Goal: Information Seeking & Learning: Learn about a topic

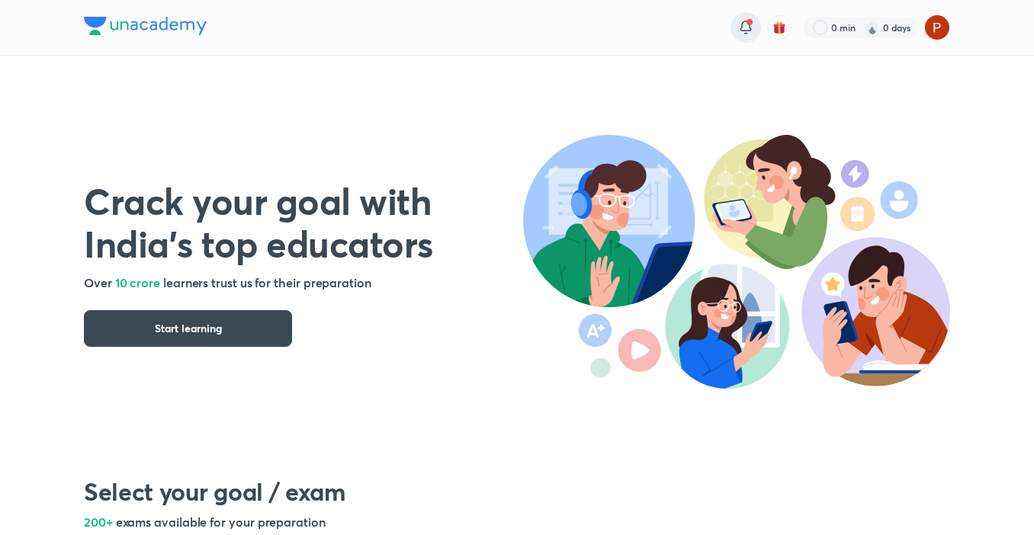
click at [742, 20] on icon at bounding box center [746, 27] width 18 height 18
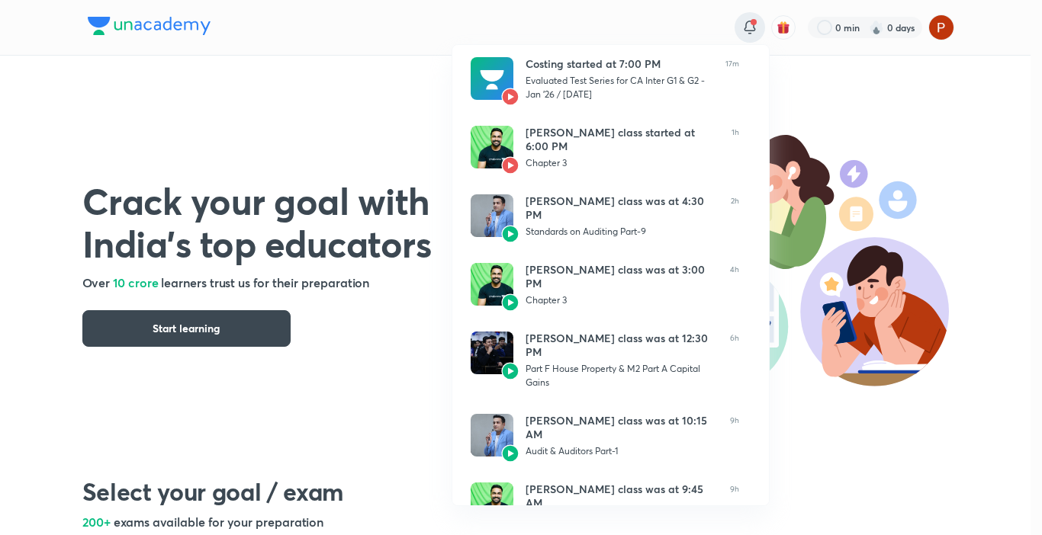
click at [586, 24] on div at bounding box center [521, 267] width 1042 height 535
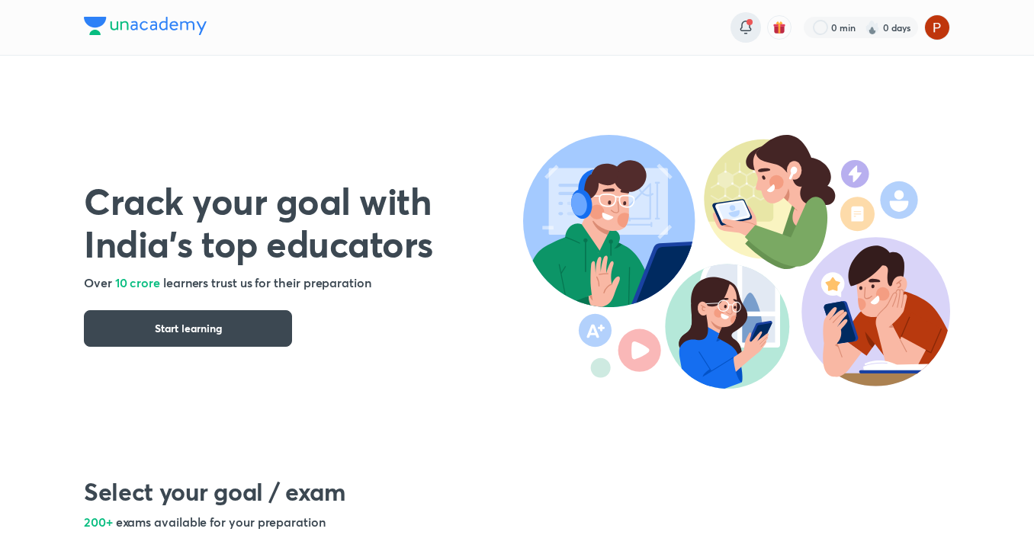
click at [747, 17] on div at bounding box center [746, 27] width 31 height 31
click at [503, 0] on div at bounding box center [517, 1] width 1034 height 2
click at [447, 34] on div "0 min 0 days" at bounding box center [517, 27] width 866 height 55
click at [329, 85] on div "Crack your goal with India’s top educators Over 10 crore learners trust us for …" at bounding box center [517, 248] width 866 height 384
click at [252, 314] on button "Start learning" at bounding box center [188, 328] width 208 height 37
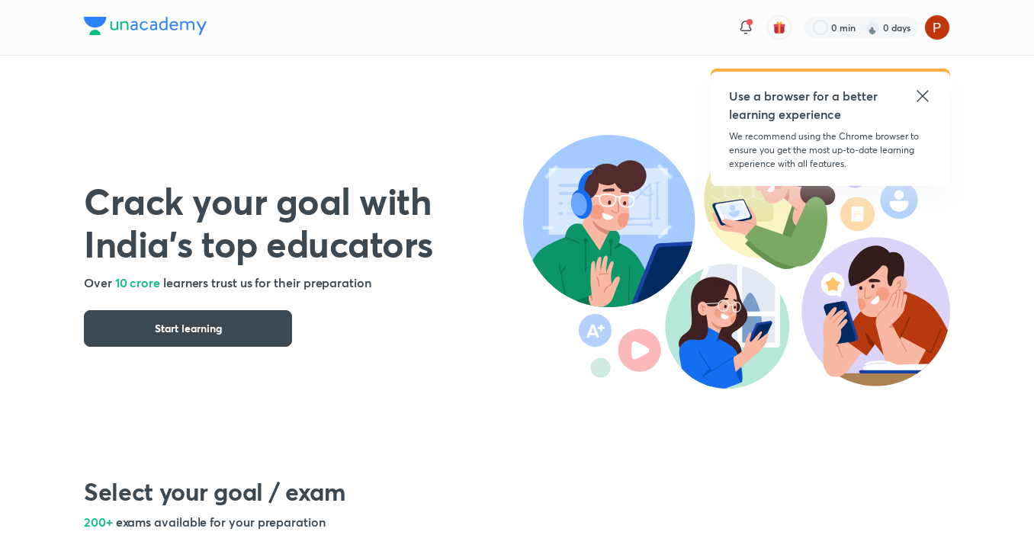
click at [920, 94] on icon at bounding box center [922, 95] width 11 height 11
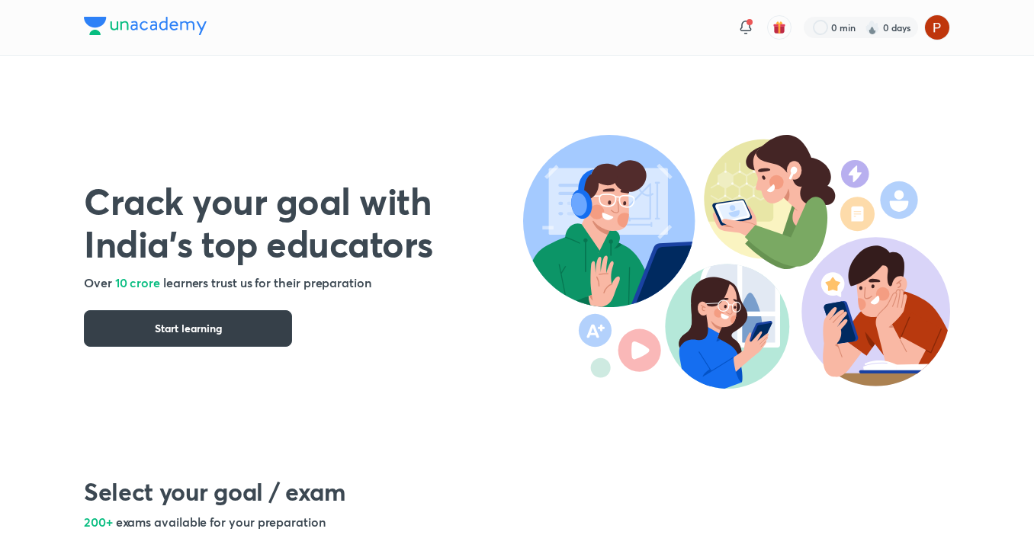
click at [155, 321] on span "Start learning" at bounding box center [188, 328] width 67 height 15
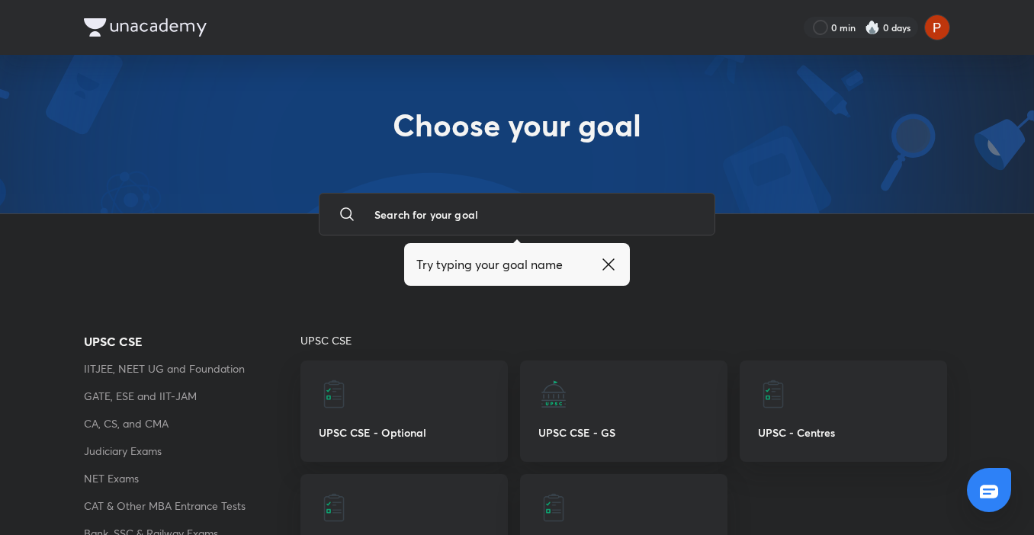
click at [602, 268] on icon at bounding box center [608, 264] width 18 height 18
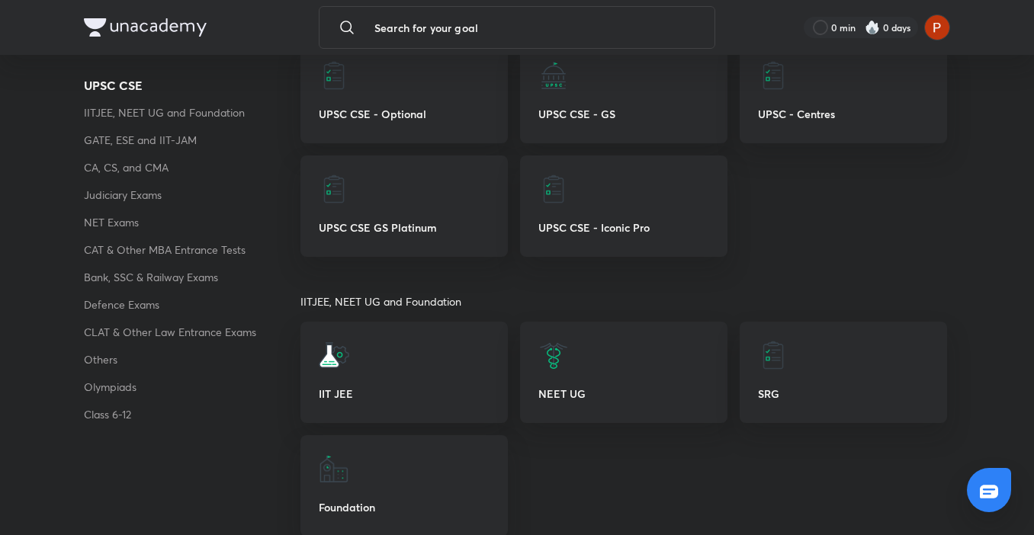
scroll to position [310, 0]
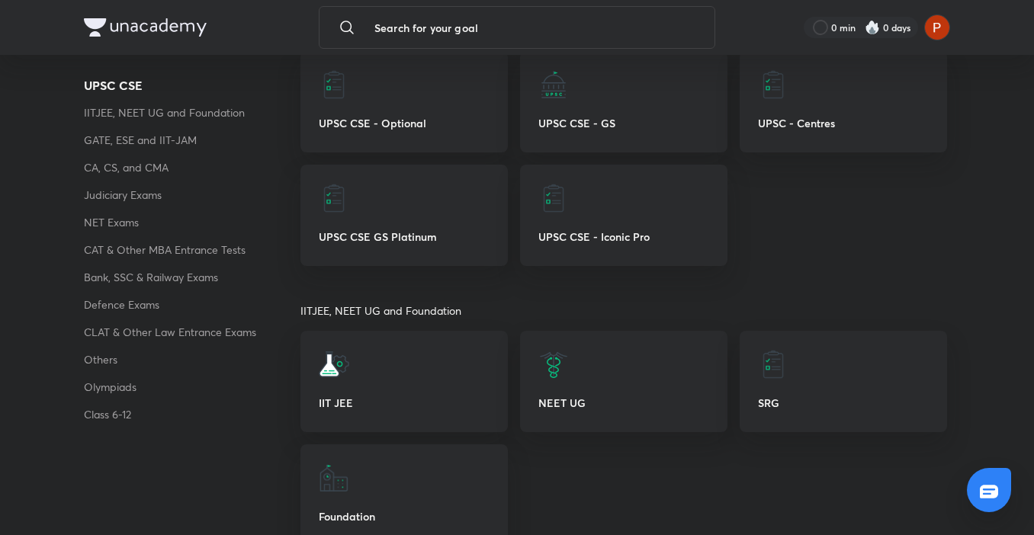
click at [143, 169] on p "CA, CS, and CMA" at bounding box center [192, 168] width 217 height 18
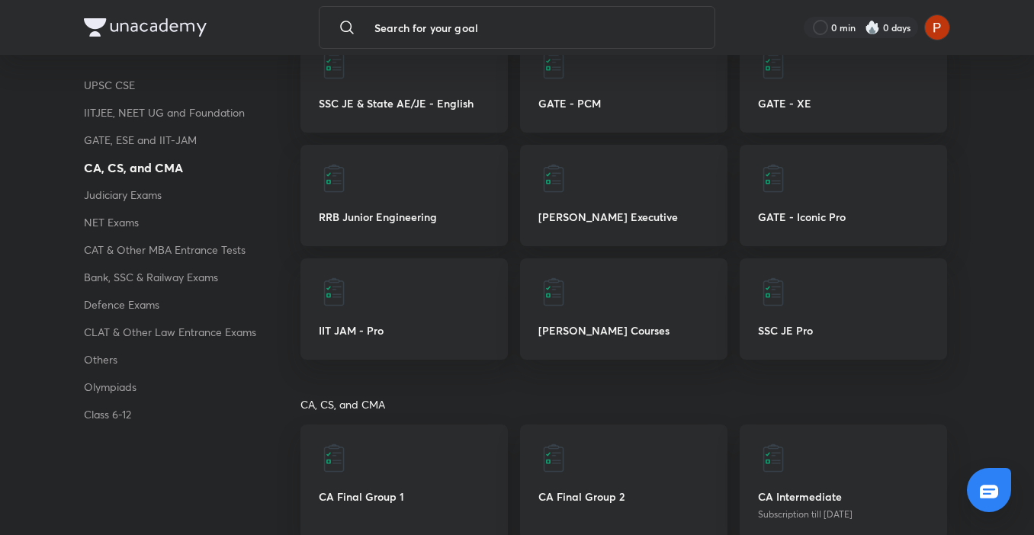
scroll to position [1213, 0]
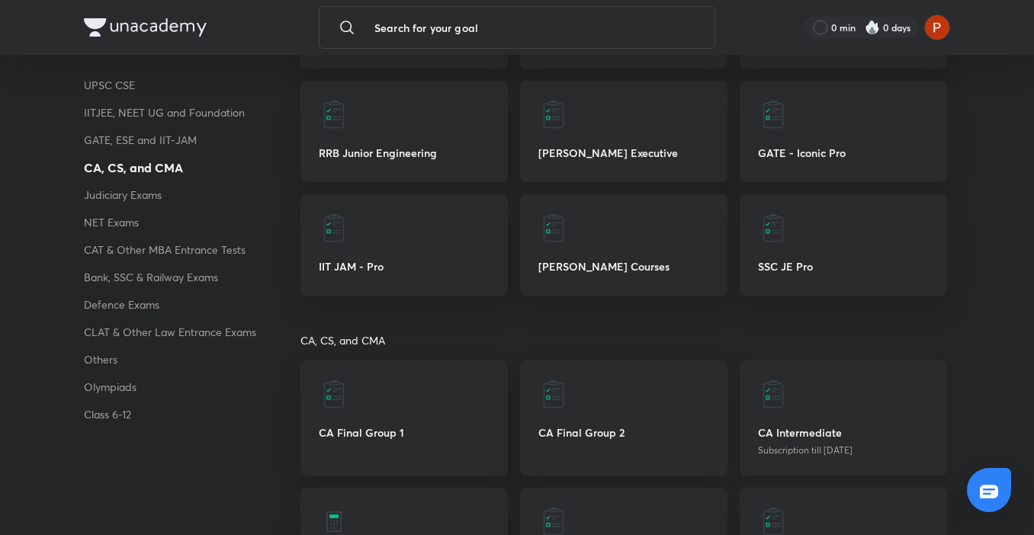
click at [803, 420] on div "CA Intermediate Subscription till 12 Jul 2026" at bounding box center [843, 418] width 207 height 115
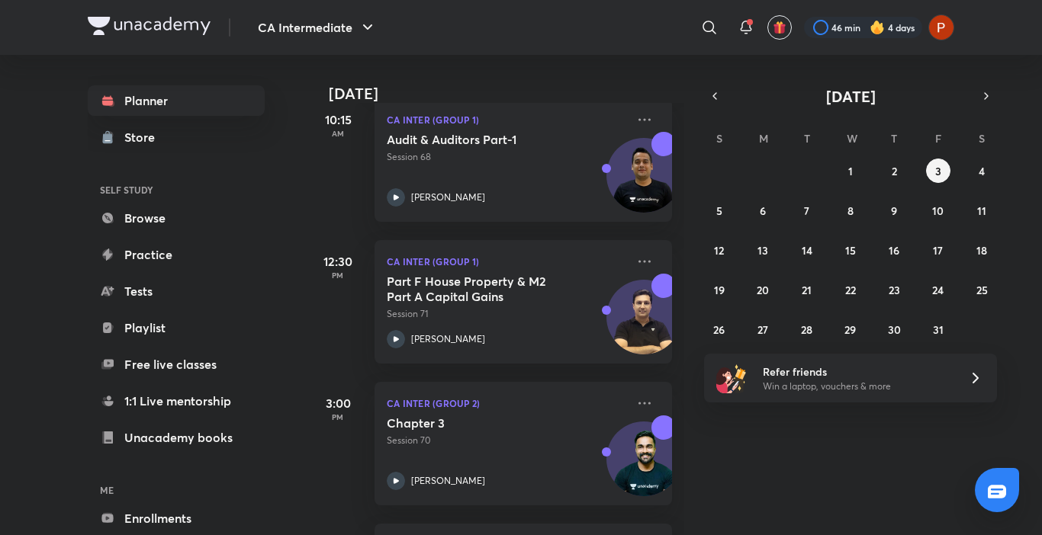
scroll to position [551, 0]
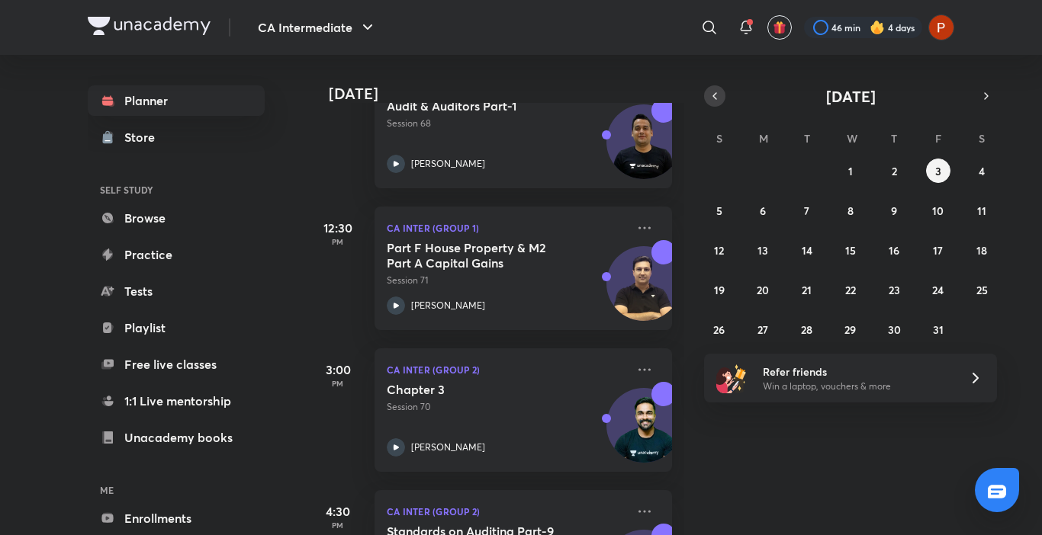
click at [715, 101] on icon "button" at bounding box center [715, 96] width 12 height 14
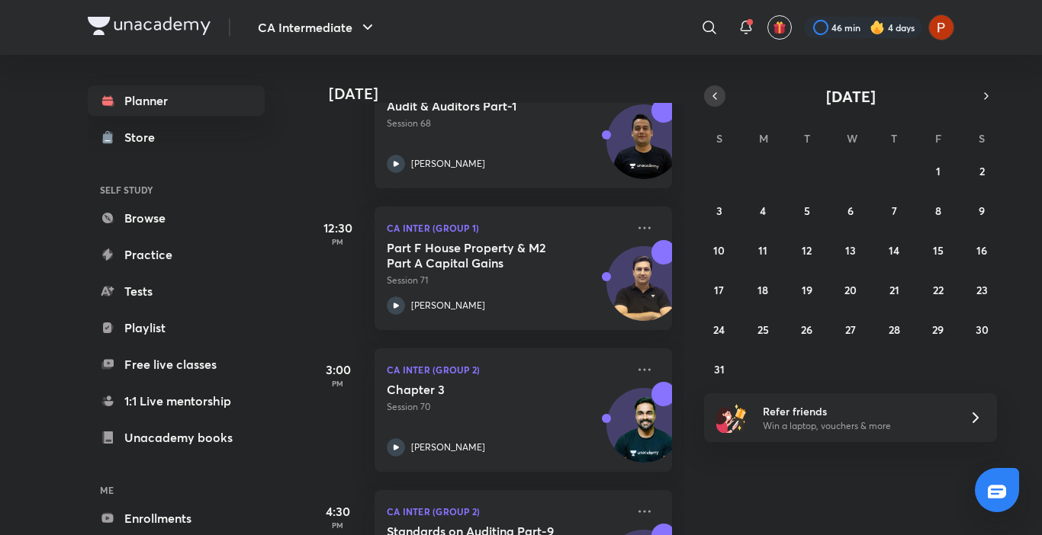
click at [715, 101] on icon "button" at bounding box center [715, 96] width 12 height 14
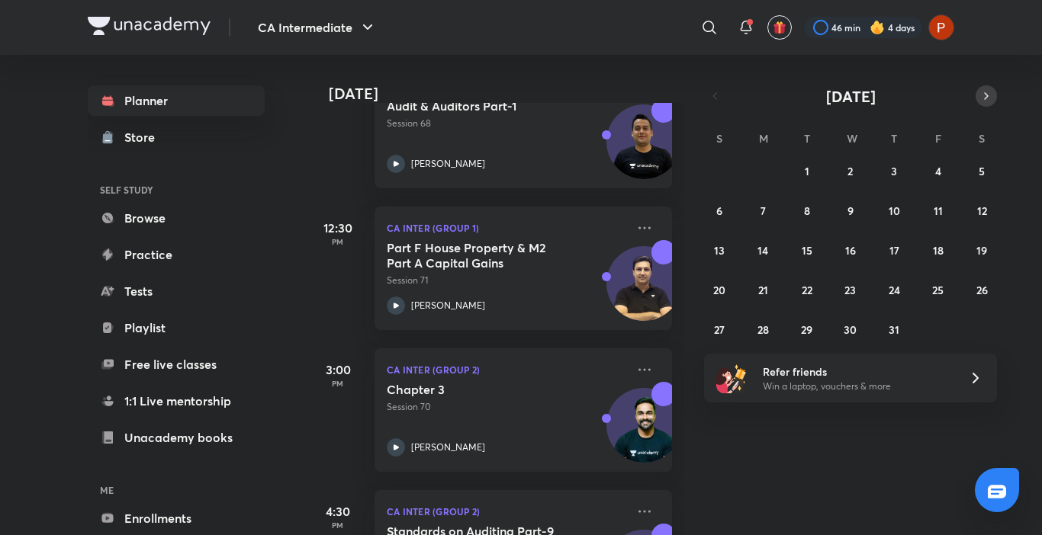
click at [988, 100] on icon "button" at bounding box center [986, 96] width 12 height 14
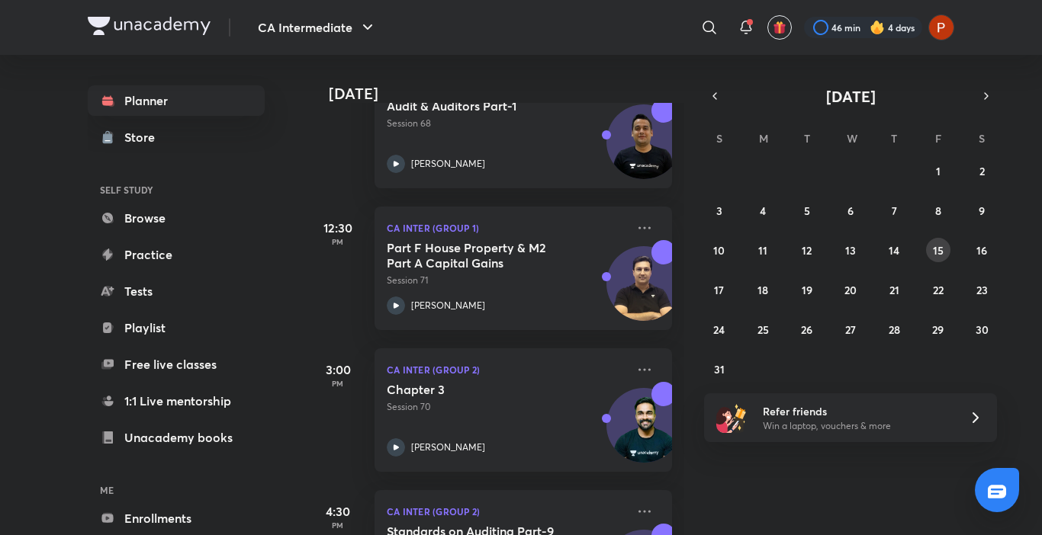
click at [943, 252] on button "15" at bounding box center [938, 250] width 24 height 24
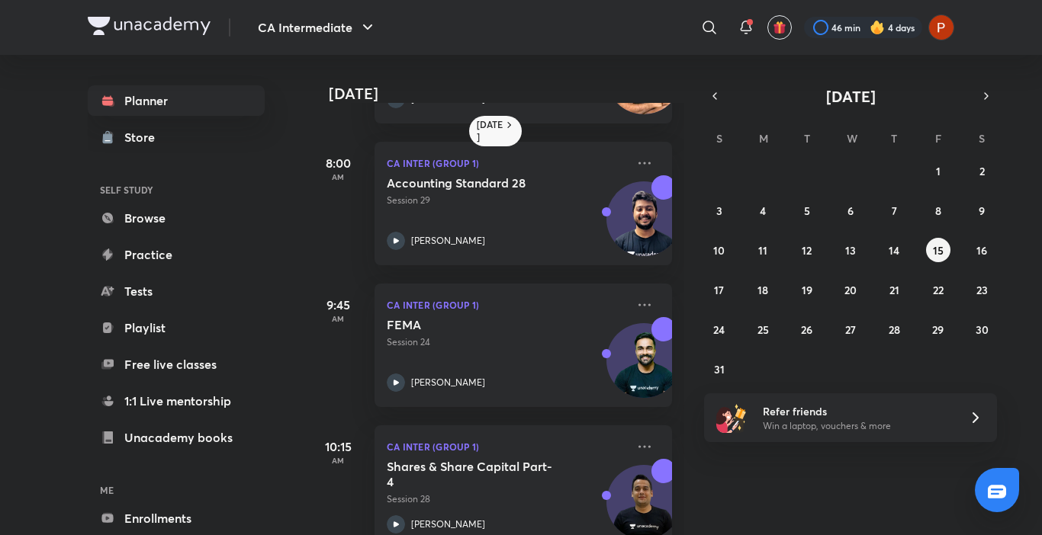
scroll to position [164, 0]
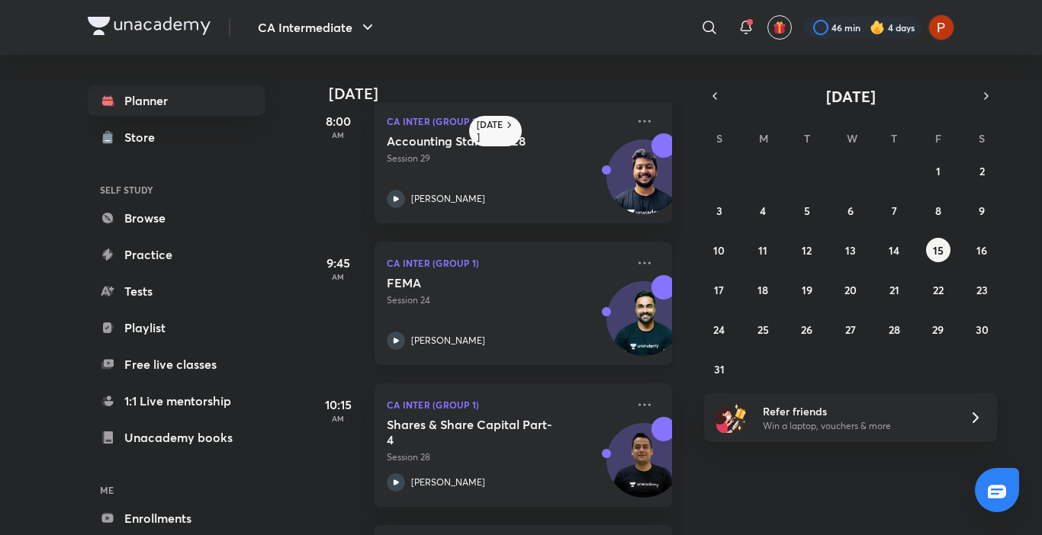
click at [394, 323] on div "FEMA Session 24 Shantam Gupta" at bounding box center [506, 312] width 239 height 75
click at [978, 246] on abbr "16" at bounding box center [981, 250] width 11 height 14
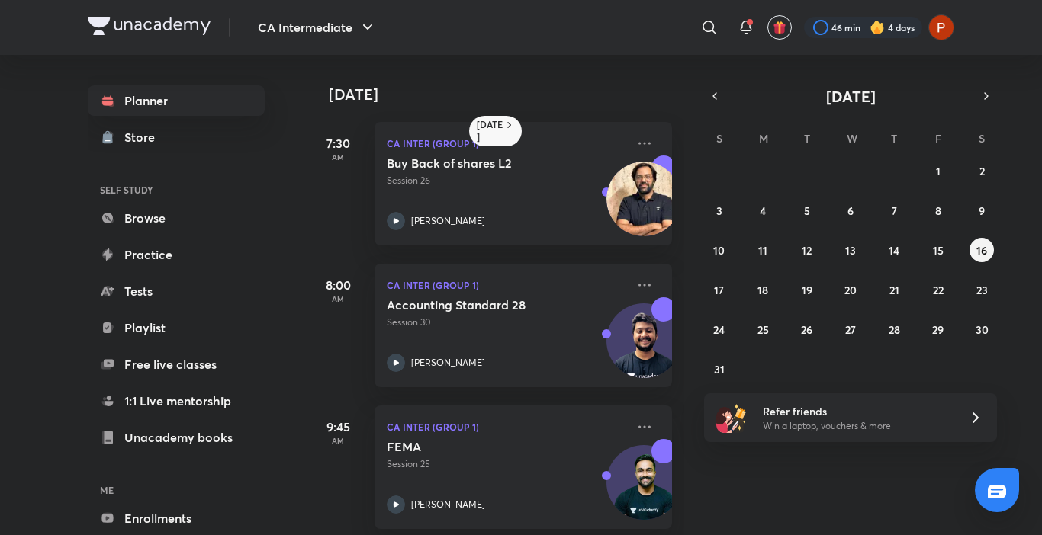
scroll to position [201, 0]
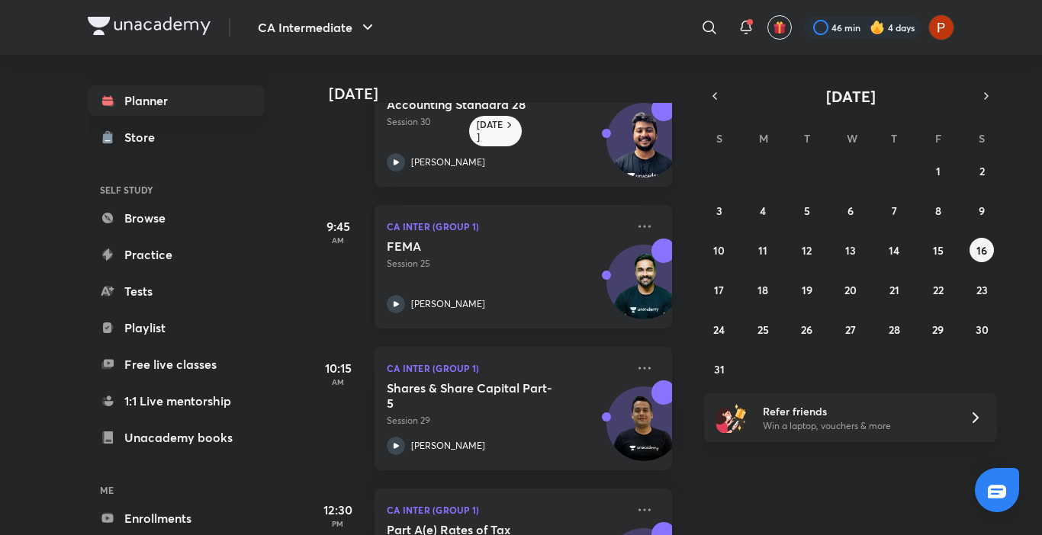
click at [397, 301] on icon at bounding box center [396, 304] width 18 height 18
